Goal: Find specific page/section: Find specific page/section

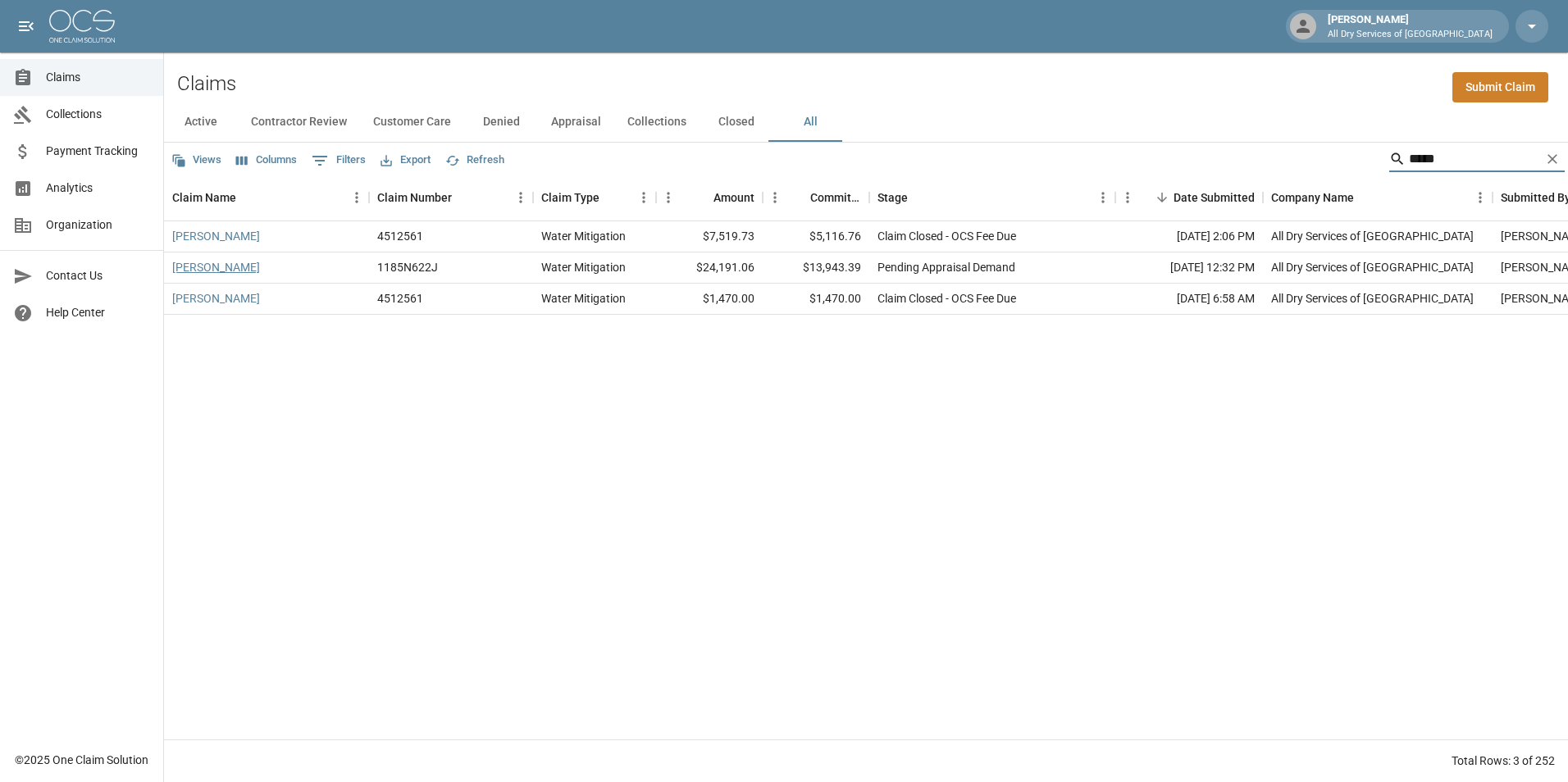
type input "*****"
click at [242, 267] on link "[PERSON_NAME]" at bounding box center [216, 267] width 87 height 17
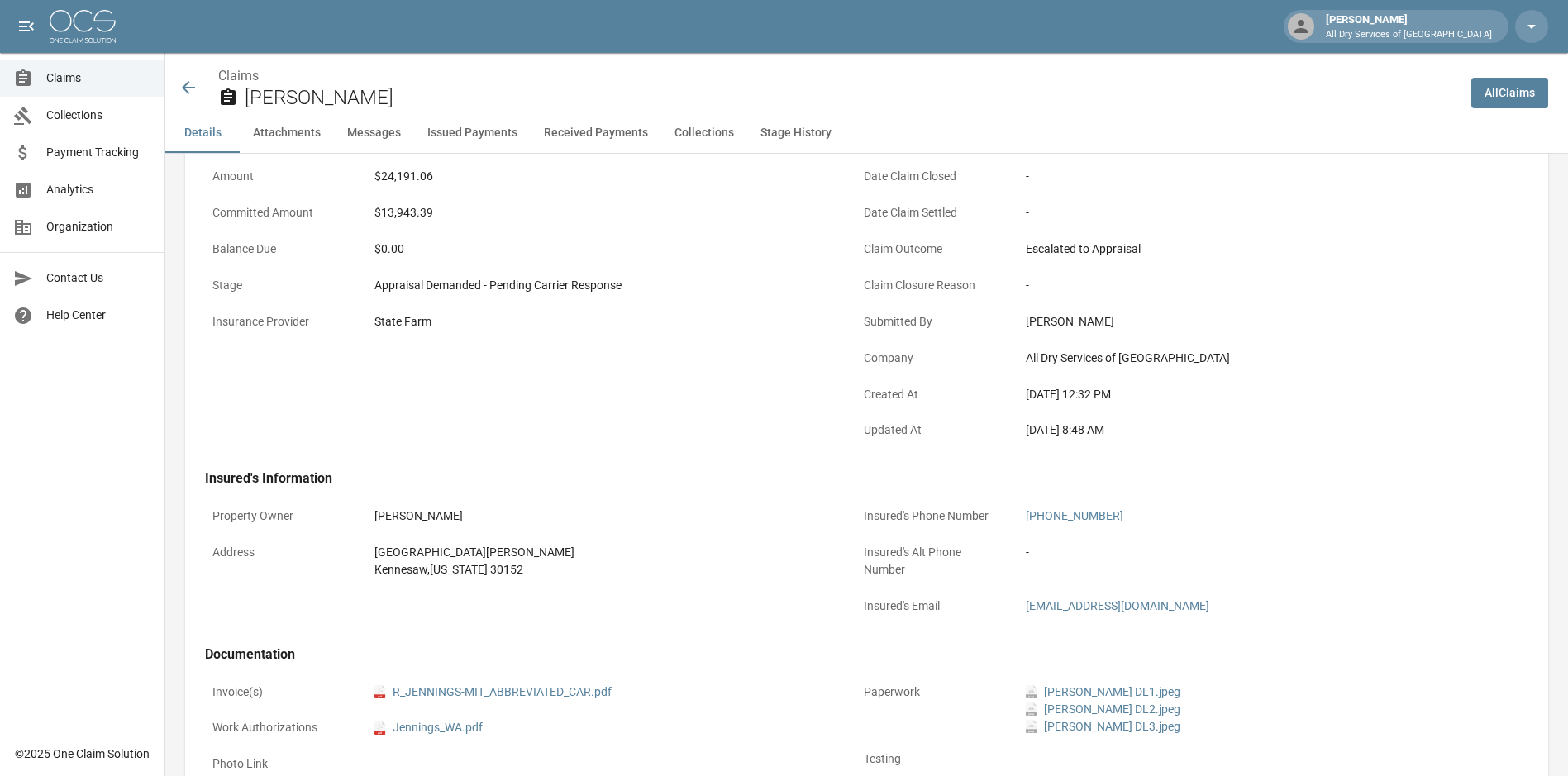
scroll to position [413, 0]
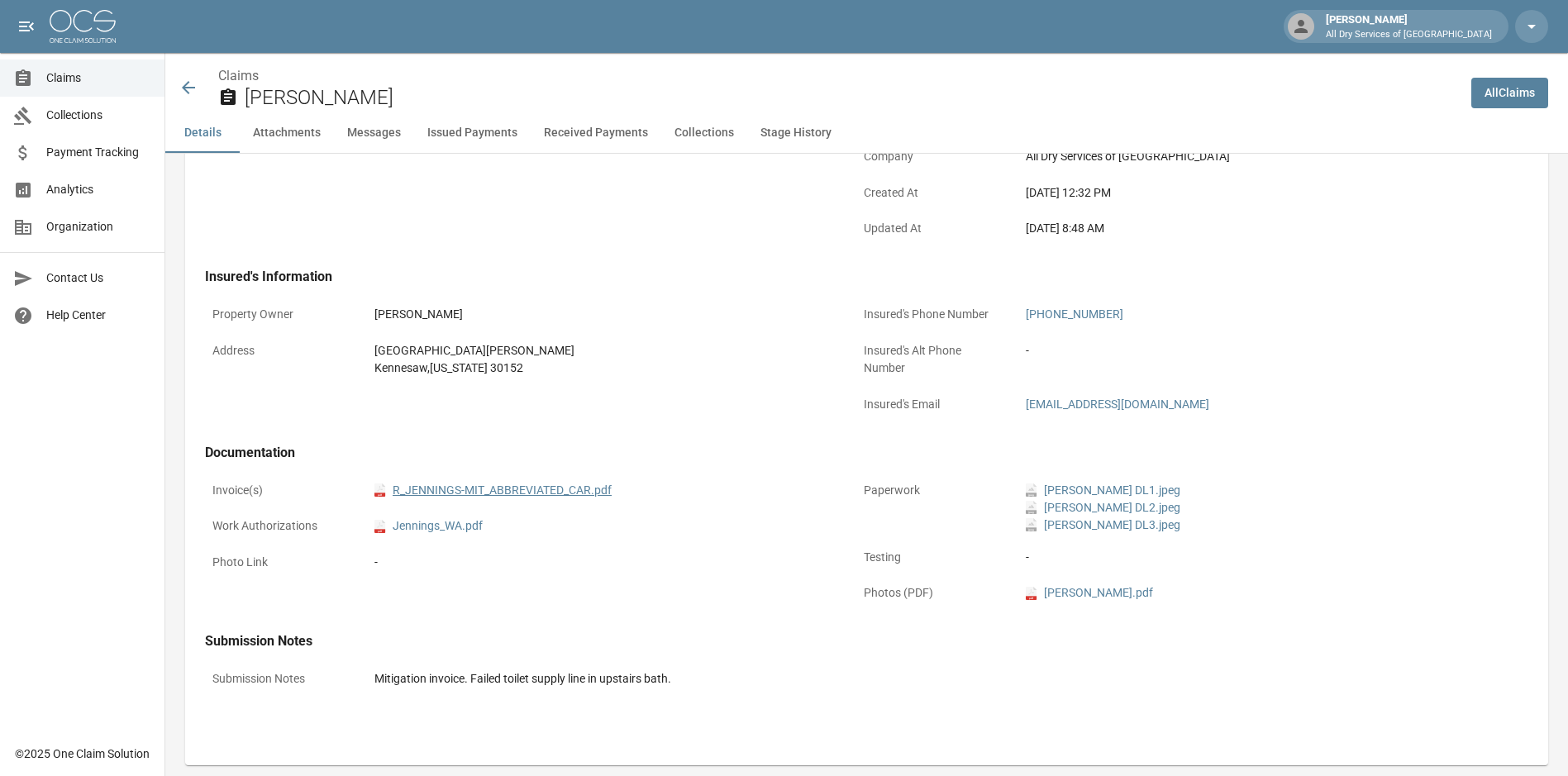
click at [556, 487] on link "pdf R_JENNINGS-MIT_ABBREVIATED_CAR.pdf" at bounding box center [493, 490] width 237 height 18
click at [73, 70] on span "Claims" at bounding box center [99, 78] width 105 height 18
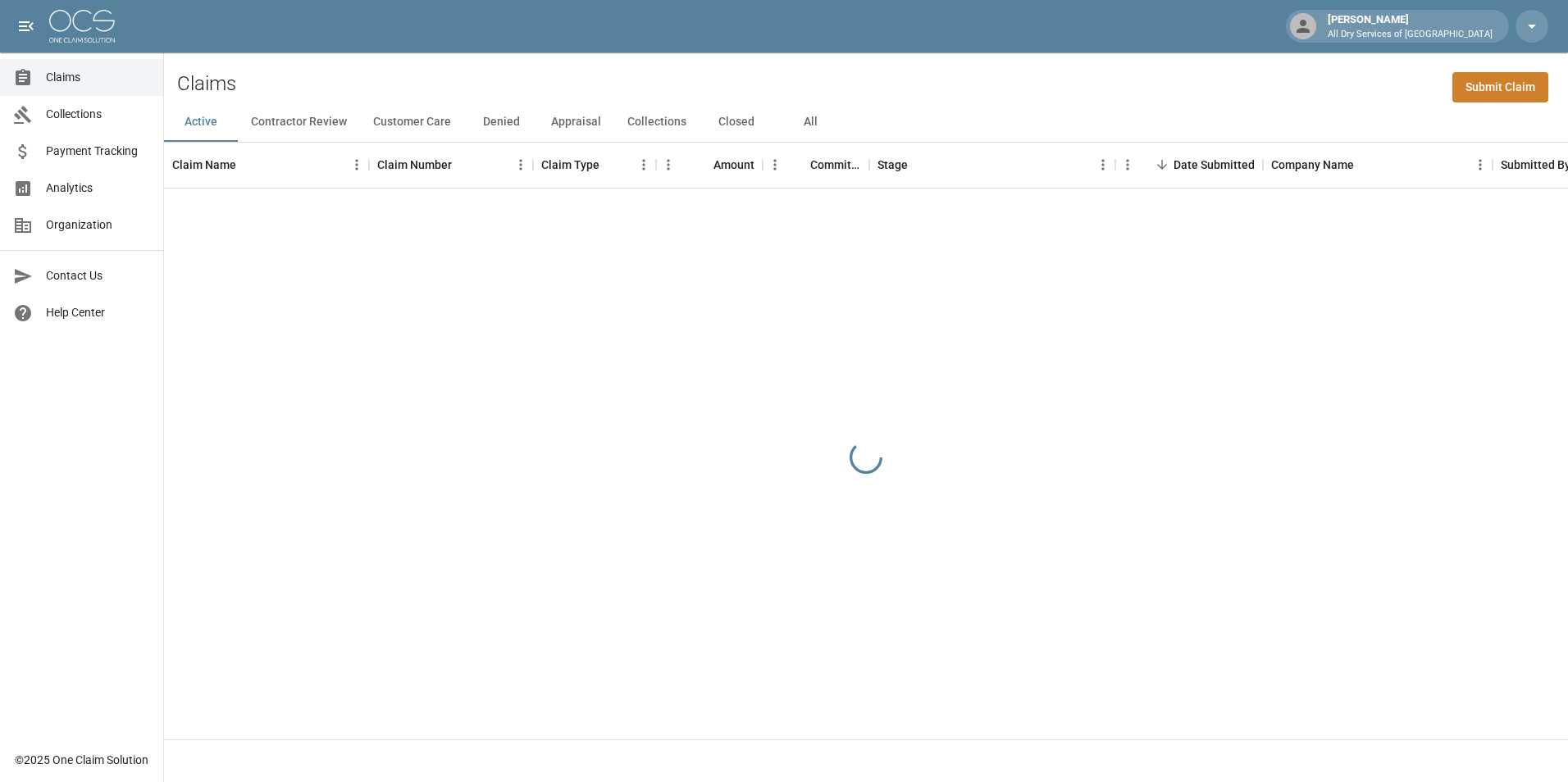
click at [805, 120] on button "All" at bounding box center [810, 122] width 74 height 39
